Goal: Task Accomplishment & Management: Manage account settings

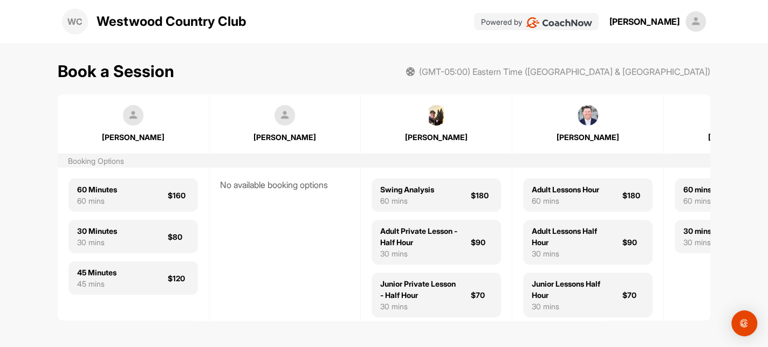
click at [671, 24] on div "[PERSON_NAME]" at bounding box center [644, 21] width 70 height 13
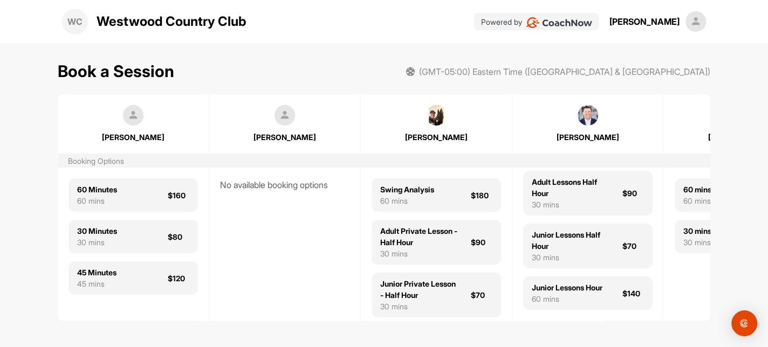
scroll to position [218, 0]
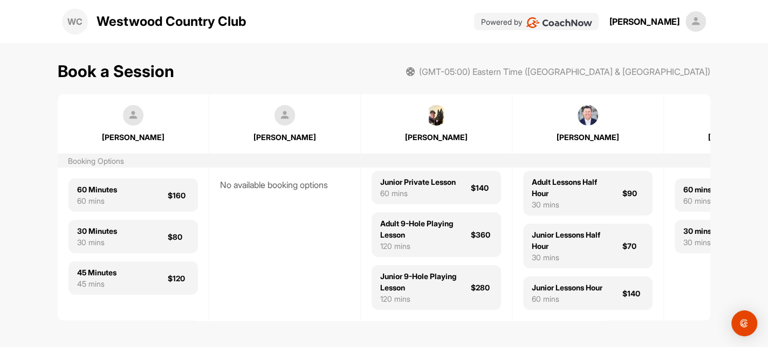
click at [194, 41] on div "[PERSON_NAME] Country Club Powered by [PERSON_NAME]" at bounding box center [383, 21] width 643 height 43
click at [86, 25] on div "WC" at bounding box center [75, 22] width 26 height 26
click at [81, 25] on div "WC" at bounding box center [75, 22] width 26 height 26
click at [146, 22] on p "Westwood Country Club" at bounding box center [172, 21] width 150 height 19
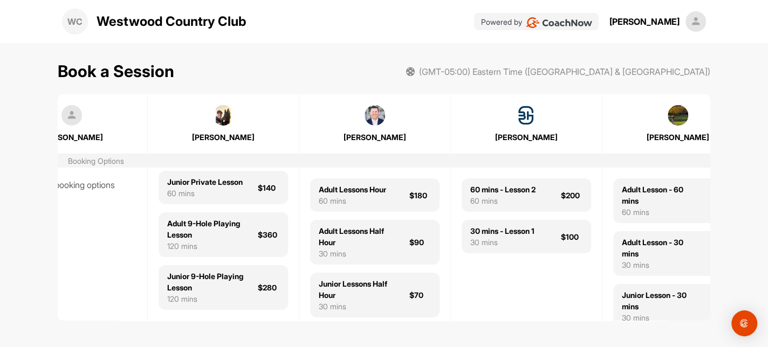
scroll to position [0, 0]
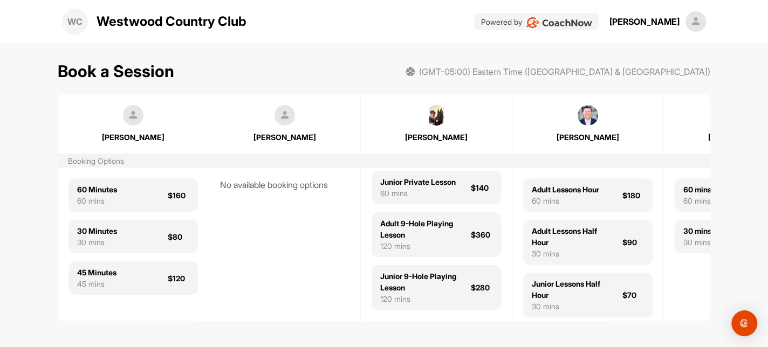
click at [39, 176] on div "Book a Session (GMT-05:00) Eastern Time ([GEOGRAPHIC_DATA] & [GEOGRAPHIC_DATA])…" at bounding box center [384, 190] width 768 height 295
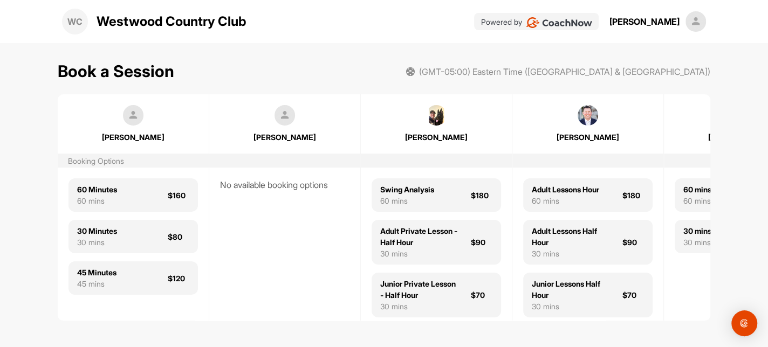
click at [576, 19] on img at bounding box center [559, 22] width 66 height 11
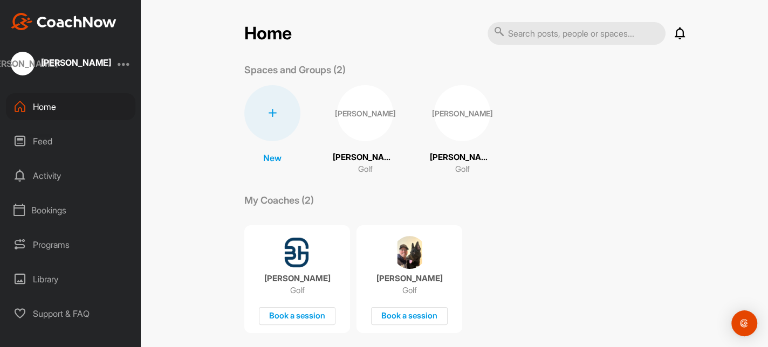
click at [43, 214] on div "Bookings" at bounding box center [70, 210] width 129 height 27
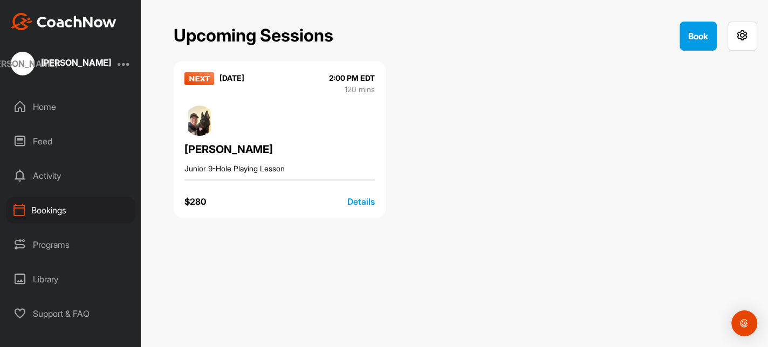
click at [360, 203] on div "Details" at bounding box center [360, 201] width 27 height 13
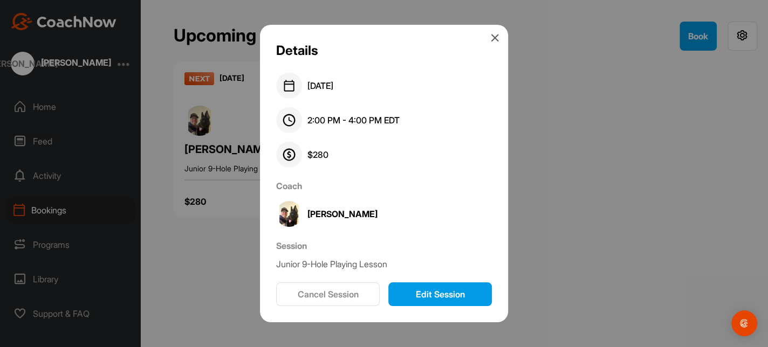
click at [407, 295] on button "Edit Session" at bounding box center [440, 295] width 104 height 24
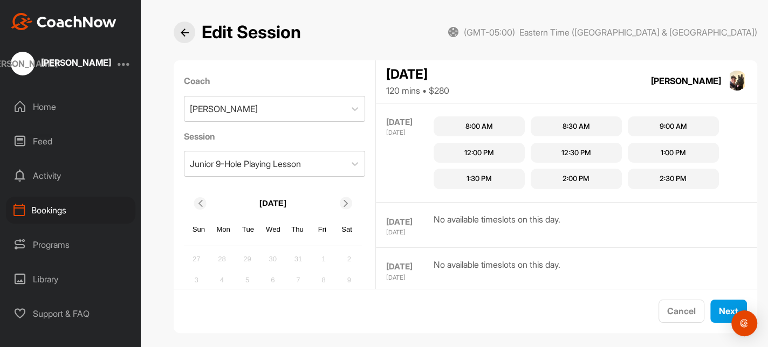
scroll to position [403, 0]
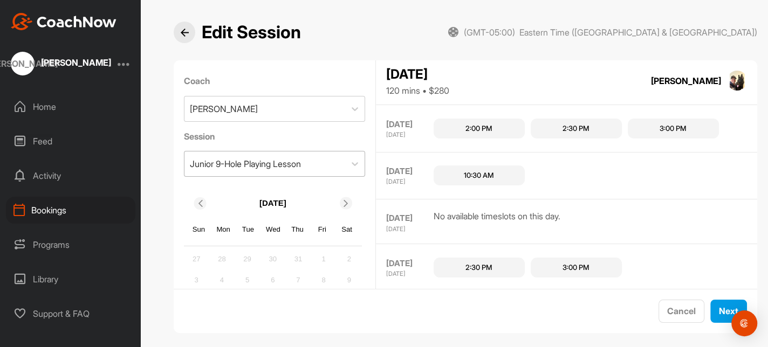
click at [310, 172] on div "Junior 9-Hole Playing Lesson" at bounding box center [264, 163] width 161 height 25
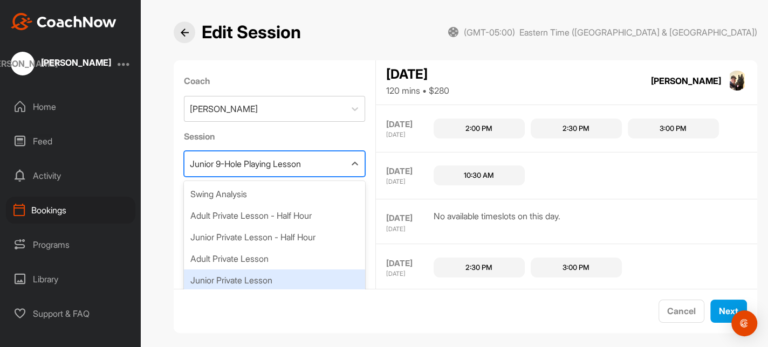
click at [254, 273] on div "Junior Private Lesson" at bounding box center [275, 281] width 182 height 22
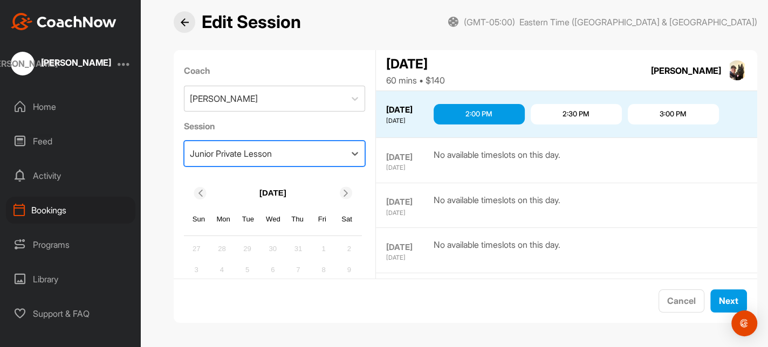
scroll to position [89, 0]
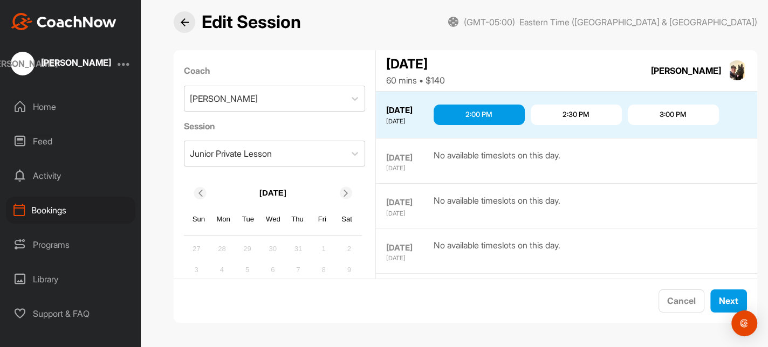
click at [466, 113] on div "2:00 PM" at bounding box center [478, 114] width 27 height 11
click at [715, 293] on button "Next" at bounding box center [728, 301] width 37 height 23
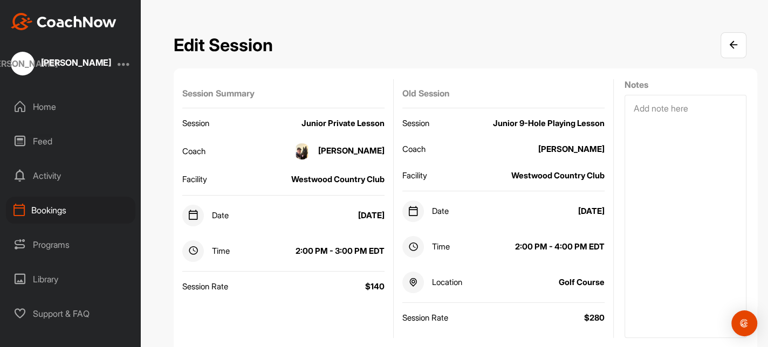
scroll to position [75, 0]
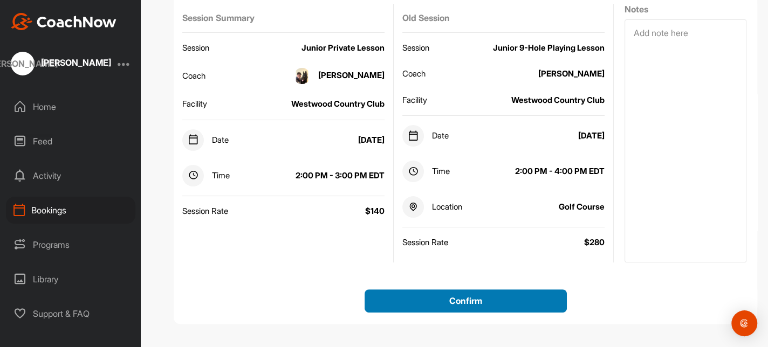
click at [460, 300] on button "Confirm" at bounding box center [465, 301] width 202 height 23
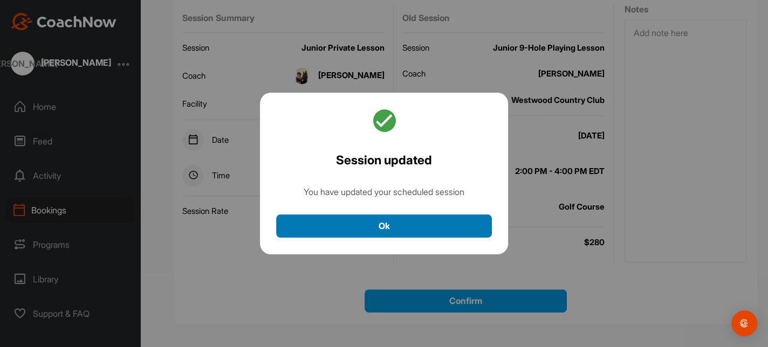
click at [382, 226] on button "Ok" at bounding box center [384, 226] width 216 height 23
